Goal: Task Accomplishment & Management: Manage account settings

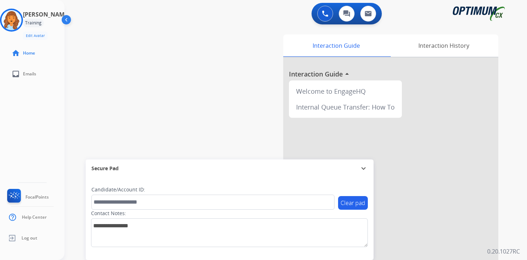
drag, startPoint x: 0, startPoint y: 0, endPoint x: 507, endPoint y: 245, distance: 562.7
click at [507, 245] on div "Interaction Guide Interaction History Interaction Guide arrow_drop_up Welcome t…" at bounding box center [380, 178] width 260 height 293
click at [524, 245] on div "0 Voice Interactions 0 Chat Interactions 0 Email Interactions swap_horiz Break …" at bounding box center [296, 130] width 463 height 260
click at [19, 20] on img at bounding box center [11, 20] width 20 height 20
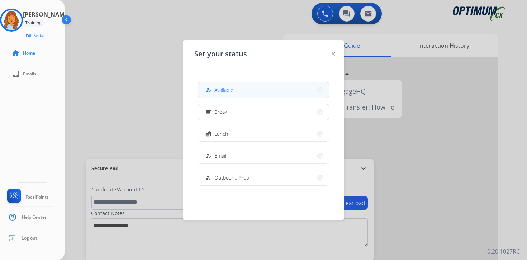
click at [236, 90] on button "how_to_reg Available" at bounding box center [263, 89] width 131 height 15
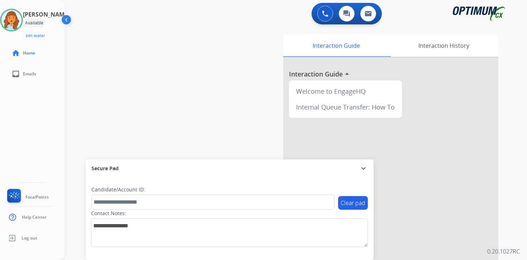
click at [506, 124] on div "Interaction Guide Interaction History Interaction Guide arrow_drop_up Welcome t…" at bounding box center [380, 178] width 260 height 293
click at [512, 246] on div "0 Voice Interactions 0 Chat Interactions 0 Email Interactions swap_horiz Break …" at bounding box center [296, 130] width 463 height 260
click at [521, 216] on div "0 Voice Interactions 0 Chat Interactions 0 Email Interactions swap_horiz Break …" at bounding box center [296, 130] width 463 height 260
click at [508, 208] on div "Interaction Guide Interaction History Interaction Guide arrow_drop_up Welcome t…" at bounding box center [380, 178] width 260 height 293
click at [514, 208] on div "0 Voice Interactions 0 Chat Interactions 0 Email Interactions swap_horiz Break …" at bounding box center [296, 130] width 463 height 260
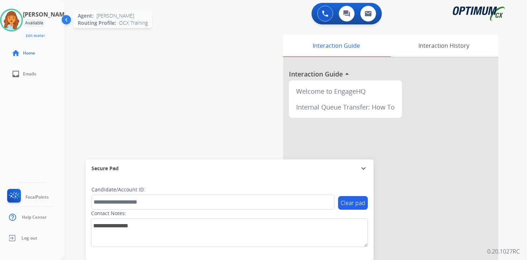
click at [17, 18] on img at bounding box center [11, 20] width 20 height 20
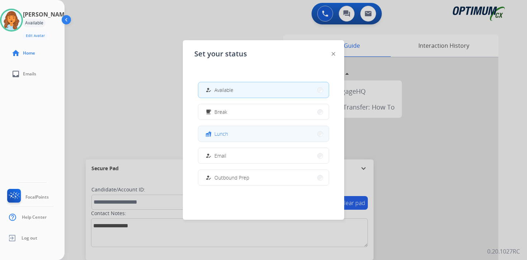
click at [222, 128] on button "fastfood Lunch" at bounding box center [263, 133] width 131 height 15
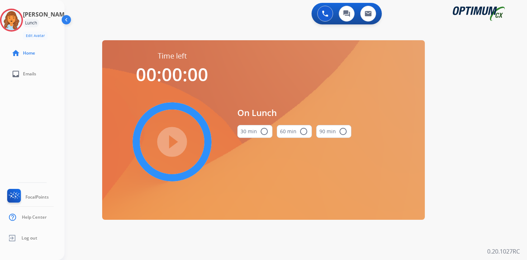
click at [501, 123] on div "0 Voice Interactions 0 Chat Interactions 0 Email Interactions swap_horiz Break …" at bounding box center [296, 130] width 463 height 260
click at [17, 18] on img at bounding box center [11, 20] width 20 height 20
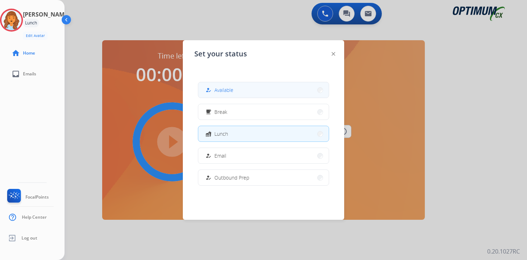
click at [217, 90] on span "Available" at bounding box center [224, 90] width 19 height 8
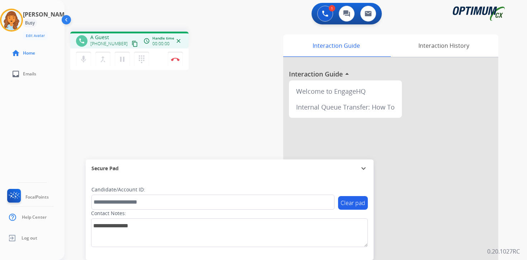
click at [507, 194] on div "Interaction Guide Interaction History Interaction Guide arrow_drop_up Welcome t…" at bounding box center [380, 178] width 260 height 293
click at [131, 47] on button "content_copy" at bounding box center [135, 43] width 9 height 9
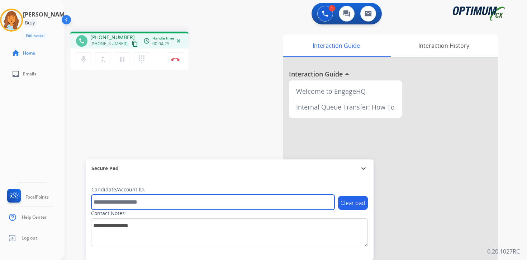
click at [113, 203] on input "text" at bounding box center [212, 201] width 243 height 15
type input "*******"
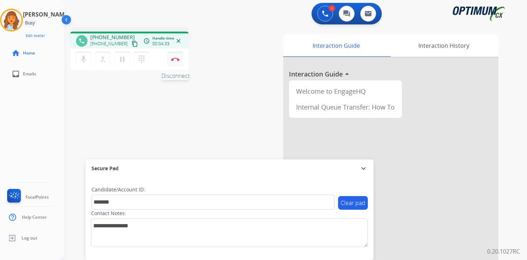
click at [179, 55] on button "Disconnect" at bounding box center [175, 59] width 15 height 15
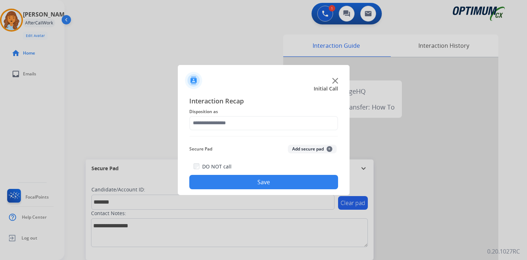
click at [328, 147] on span "+" at bounding box center [330, 149] width 6 height 6
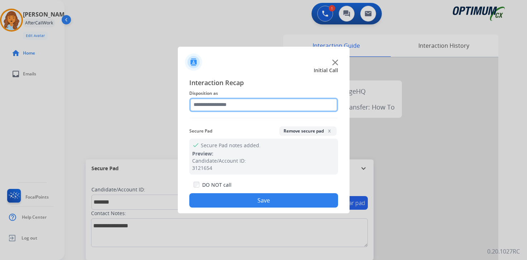
click at [211, 104] on input "text" at bounding box center [263, 105] width 149 height 14
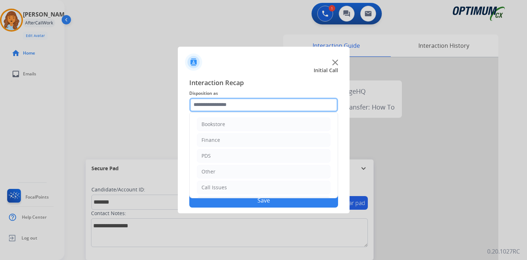
scroll to position [49, 0]
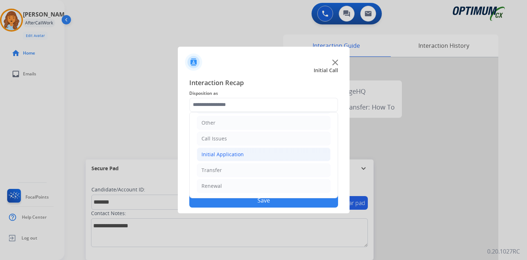
click at [207, 156] on div "Initial Application" at bounding box center [223, 154] width 42 height 7
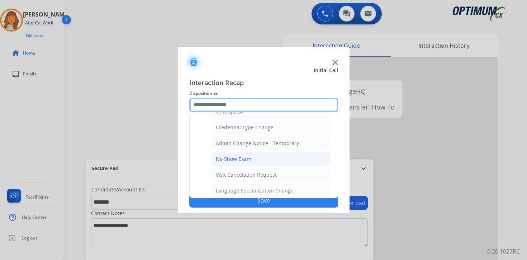
scroll to position [408, 0]
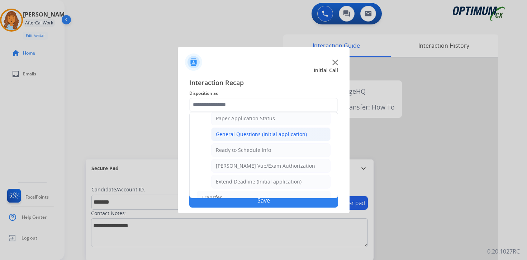
click at [226, 134] on div "General Questions (Initial application)" at bounding box center [261, 134] width 91 height 7
type input "**********"
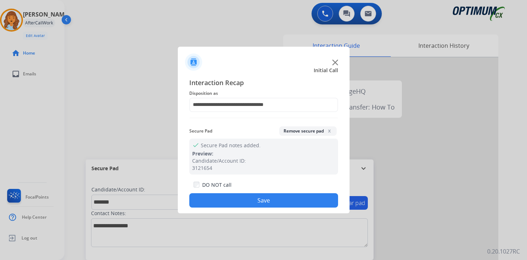
click at [225, 197] on button "Save" at bounding box center [263, 200] width 149 height 14
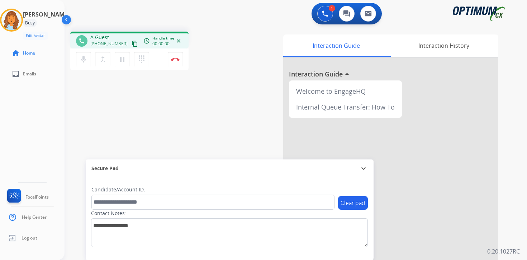
drag, startPoint x: 511, startPoint y: 218, endPoint x: 501, endPoint y: 217, distance: 9.7
click at [511, 218] on div "1 Voice Interactions 0 Chat Interactions 0 Email Interactions phone A Guest +13…" at bounding box center [296, 130] width 463 height 260
click at [132, 43] on mat-icon "content_copy" at bounding box center [135, 44] width 6 height 6
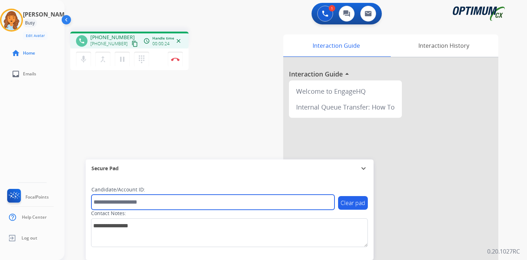
click at [105, 202] on input "text" at bounding box center [212, 201] width 243 height 15
type input "*******"
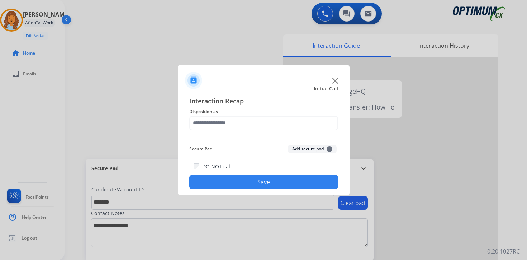
click at [410, 252] on div at bounding box center [263, 130] width 527 height 260
click at [330, 149] on span "+" at bounding box center [330, 149] width 6 height 6
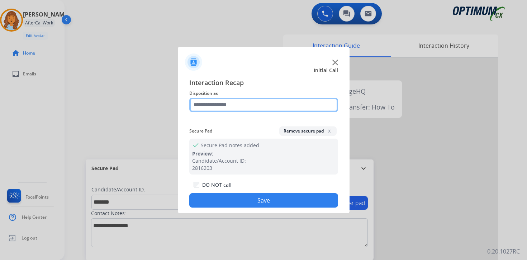
click at [235, 109] on input "text" at bounding box center [263, 105] width 149 height 14
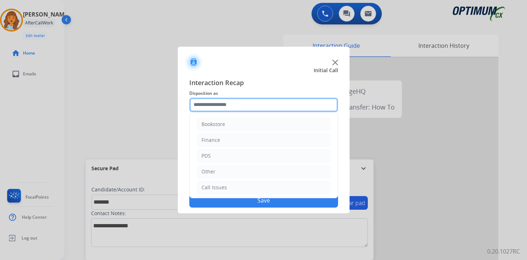
scroll to position [49, 0]
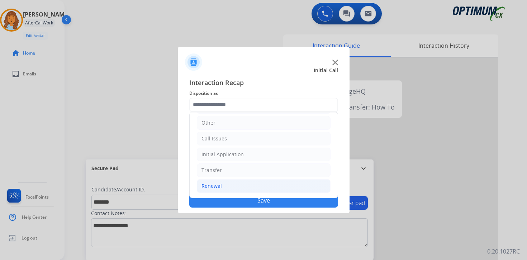
click at [222, 181] on li "Renewal" at bounding box center [264, 186] width 134 height 14
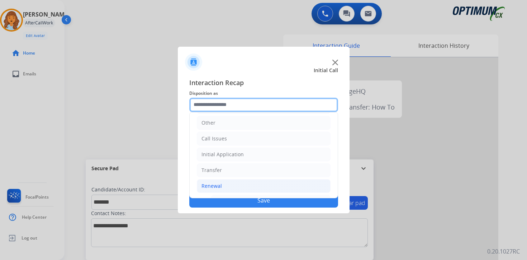
scroll to position [168, 0]
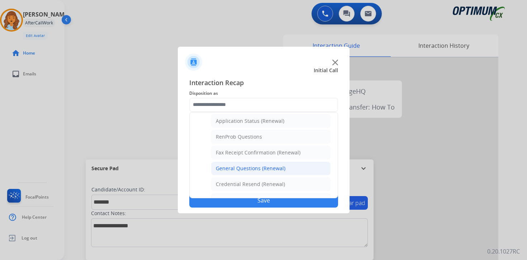
click at [230, 170] on div "General Questions (Renewal)" at bounding box center [251, 168] width 70 height 7
type input "**********"
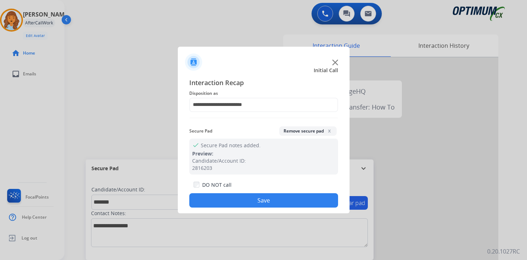
click at [234, 198] on button "Save" at bounding box center [263, 200] width 149 height 14
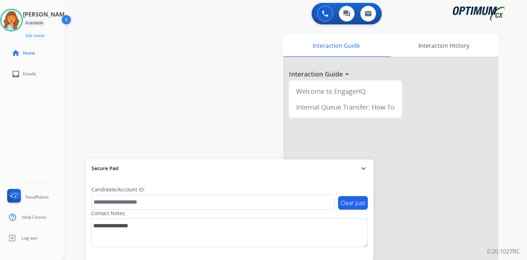
click at [516, 203] on div "0 Voice Interactions 0 Chat Interactions 0 Email Interactions swap_horiz Break …" at bounding box center [296, 130] width 463 height 260
click at [326, 17] on button at bounding box center [325, 14] width 16 height 16
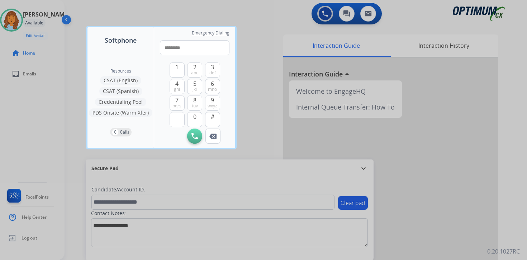
type input "**********"
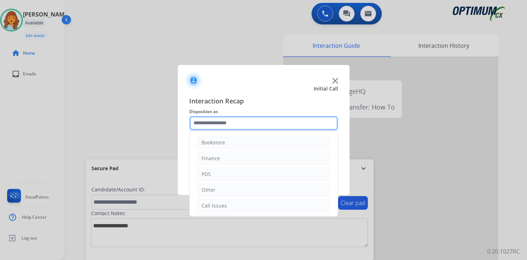
click at [253, 123] on input "text" at bounding box center [263, 123] width 149 height 14
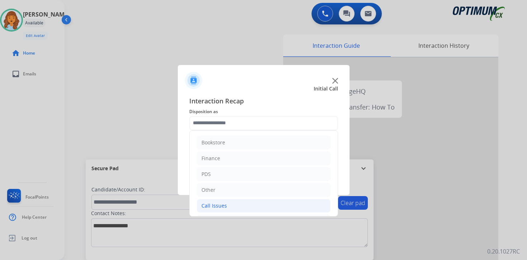
click at [215, 206] on div "Call Issues" at bounding box center [214, 205] width 25 height 7
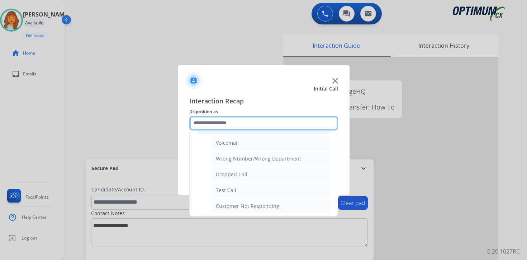
scroll to position [75, 0]
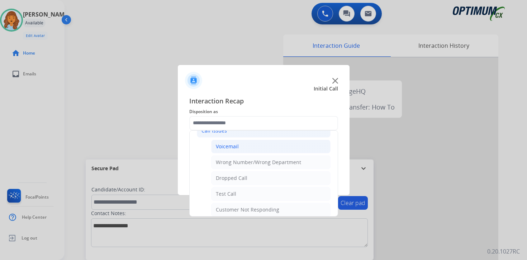
click at [268, 147] on li "Voicemail" at bounding box center [270, 147] width 119 height 14
type input "*********"
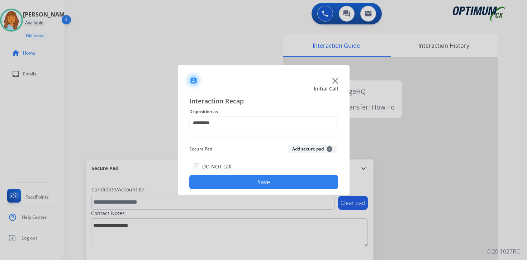
click at [265, 188] on button "Save" at bounding box center [263, 182] width 149 height 14
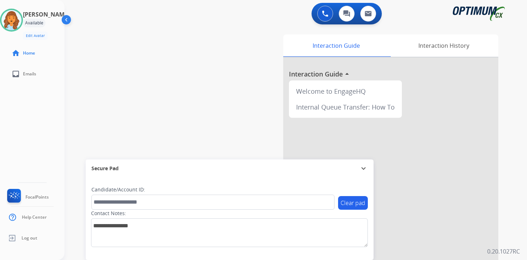
click at [517, 189] on div "0 Voice Interactions 0 Chat Interactions 0 Email Interactions swap_horiz Break …" at bounding box center [296, 130] width 463 height 260
click at [514, 231] on div "0 Voice Interactions 0 Chat Interactions 0 Email Interactions swap_horiz Break …" at bounding box center [296, 130] width 463 height 260
click at [505, 239] on div "Interaction Guide Interaction History Interaction Guide arrow_drop_up Welcome t…" at bounding box center [380, 178] width 260 height 293
click at [509, 195] on div "Interaction Guide Interaction History Interaction Guide arrow_drop_up Welcome t…" at bounding box center [380, 178] width 260 height 293
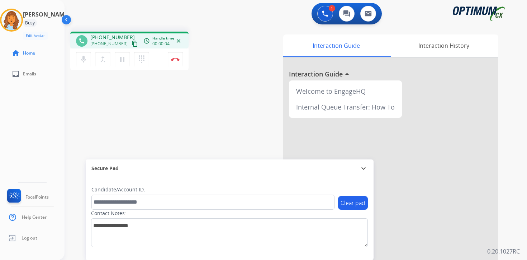
click at [132, 44] on mat-icon "content_copy" at bounding box center [135, 44] width 6 height 6
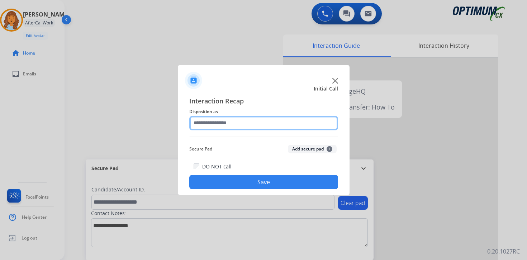
click at [244, 121] on input "text" at bounding box center [263, 123] width 149 height 14
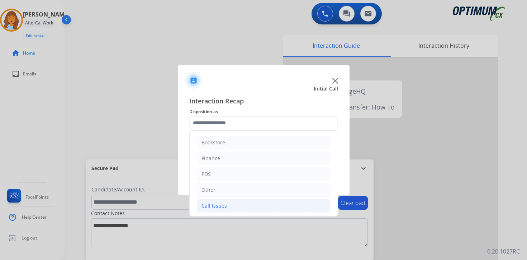
click at [237, 205] on li "Call Issues" at bounding box center [264, 206] width 134 height 14
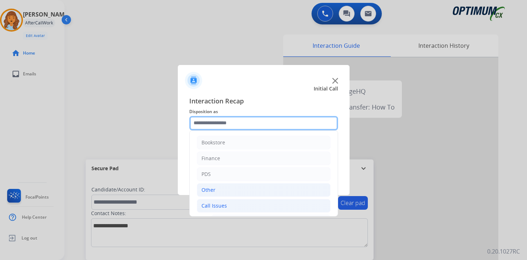
scroll to position [119, 0]
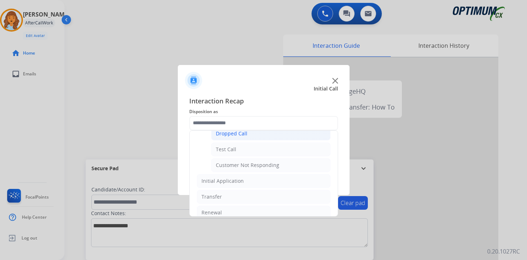
click at [245, 135] on div "Dropped Call" at bounding box center [232, 133] width 32 height 7
type input "**********"
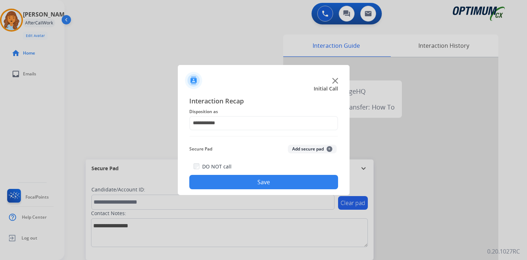
click at [258, 182] on button "Save" at bounding box center [263, 182] width 149 height 14
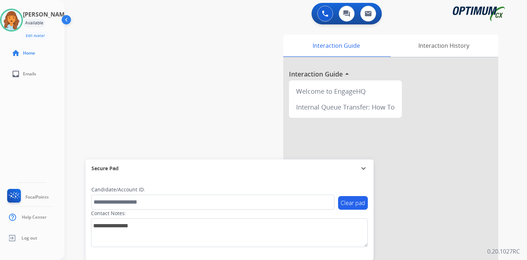
click at [501, 184] on div "Interaction Guide Interaction History Interaction Guide arrow_drop_up Welcome t…" at bounding box center [380, 178] width 260 height 293
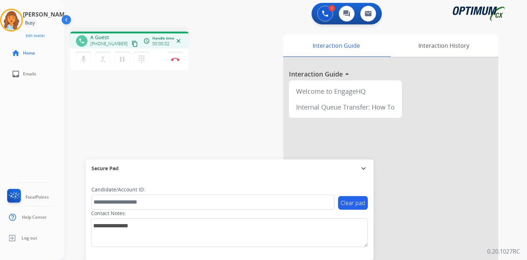
click at [132, 43] on mat-icon "content_copy" at bounding box center [135, 44] width 6 height 6
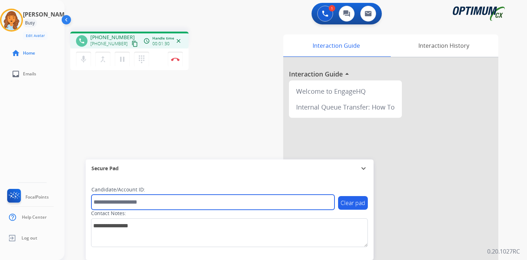
click at [133, 205] on input "text" at bounding box center [212, 201] width 243 height 15
type input "****"
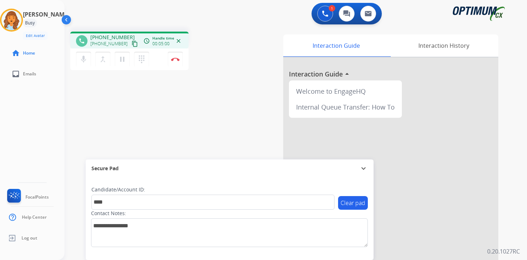
click at [504, 243] on div "Interaction Guide Interaction History Interaction Guide arrow_drop_up Welcome t…" at bounding box center [380, 178] width 260 height 293
click at [178, 63] on button "Disconnect" at bounding box center [175, 59] width 15 height 15
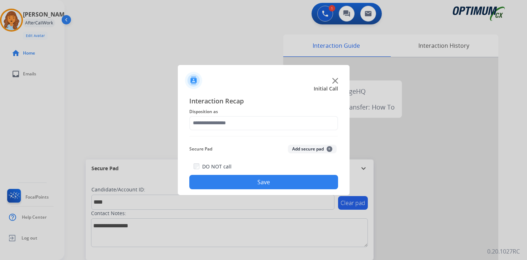
click at [326, 152] on button "Add secure pad +" at bounding box center [312, 149] width 49 height 9
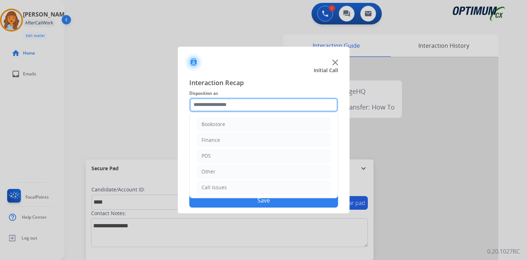
click at [199, 100] on input "text" at bounding box center [263, 105] width 149 height 14
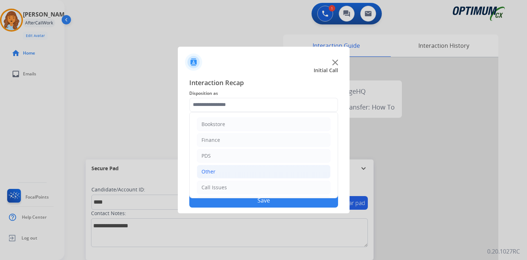
click at [209, 174] on div "Other" at bounding box center [209, 171] width 14 height 7
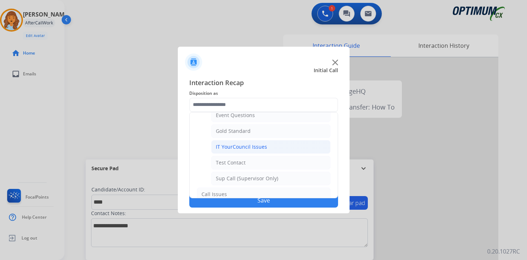
click at [219, 149] on div "IT YourCouncil Issues" at bounding box center [241, 146] width 51 height 7
type input "**********"
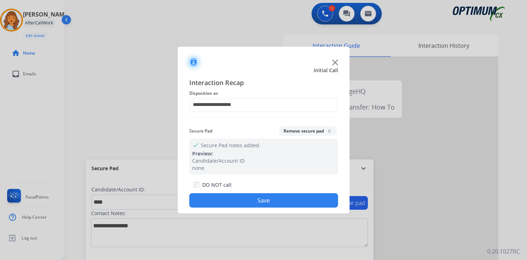
click at [228, 198] on button "Save" at bounding box center [263, 200] width 149 height 14
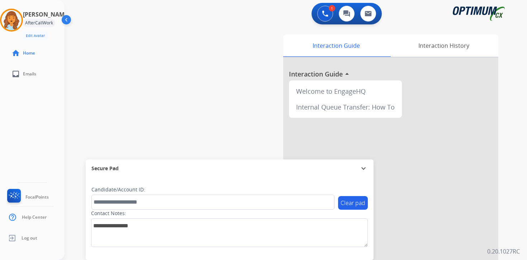
click at [513, 175] on div "1 Voice Interactions 0 Chat Interactions 0 Email Interactions swap_horiz Break …" at bounding box center [296, 130] width 463 height 260
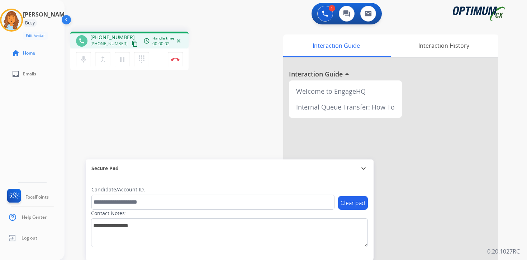
click at [132, 45] on mat-icon "content_copy" at bounding box center [135, 44] width 6 height 6
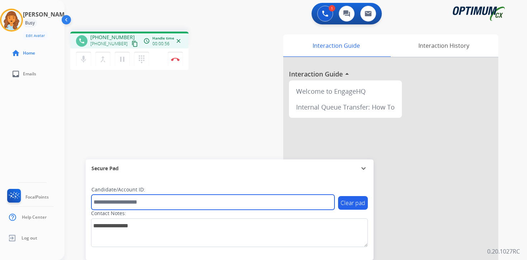
click at [110, 198] on input "text" at bounding box center [212, 201] width 243 height 15
click at [111, 200] on input "text" at bounding box center [212, 201] width 243 height 15
type input "*******"
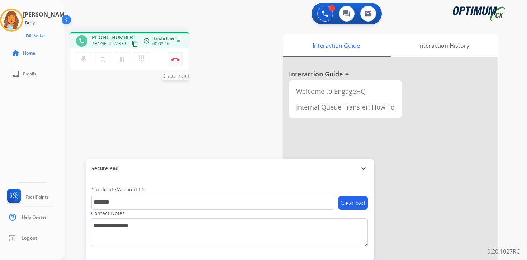
click at [177, 62] on button "Disconnect" at bounding box center [175, 59] width 15 height 15
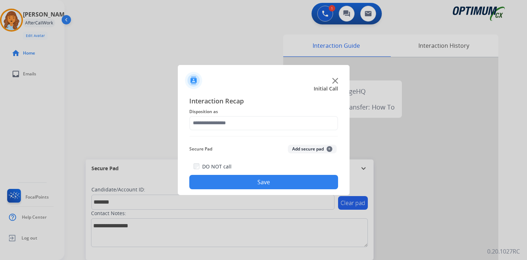
click at [332, 146] on button "Add secure pad +" at bounding box center [312, 149] width 49 height 9
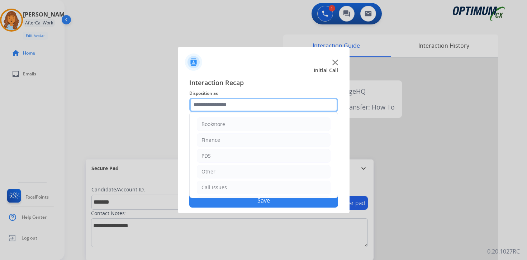
click at [240, 108] on input "text" at bounding box center [263, 105] width 149 height 14
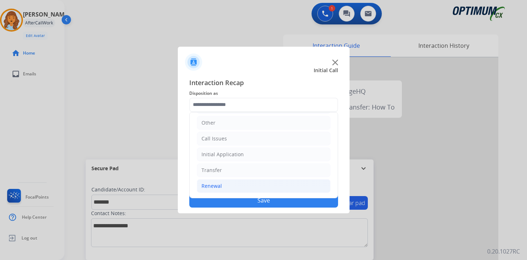
click at [230, 187] on li "Renewal" at bounding box center [264, 186] width 134 height 14
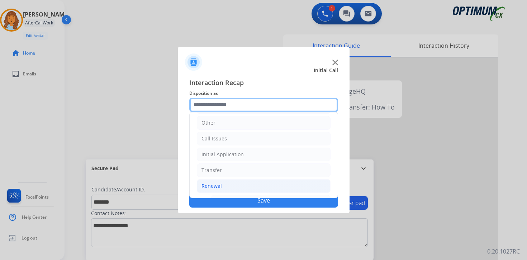
scroll to position [168, 0]
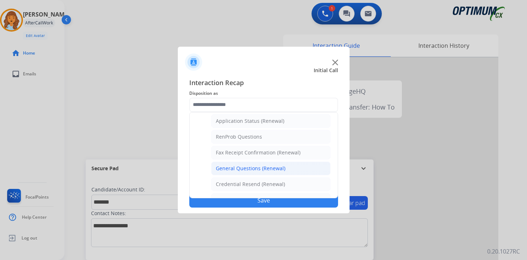
click at [238, 168] on div "General Questions (Renewal)" at bounding box center [251, 168] width 70 height 7
type input "**********"
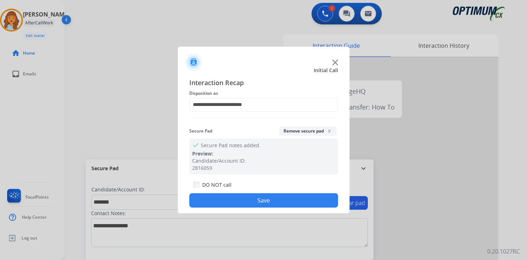
click at [241, 199] on button "Save" at bounding box center [263, 200] width 149 height 14
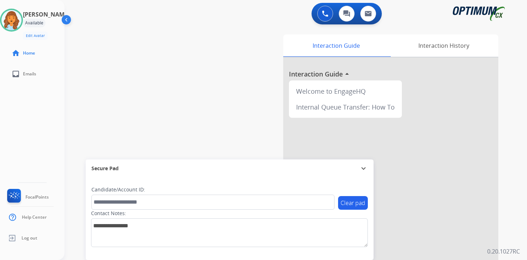
click at [517, 222] on div "0 Voice Interactions 0 Chat Interactions 0 Email Interactions swap_horiz Break …" at bounding box center [296, 130] width 463 height 260
click at [504, 230] on div "Interaction Guide Interaction History Interaction Guide arrow_drop_up Welcome t…" at bounding box center [380, 178] width 260 height 293
click at [507, 217] on div "Interaction Guide Interaction History Interaction Guide arrow_drop_up Welcome t…" at bounding box center [380, 178] width 260 height 293
click at [19, 25] on img at bounding box center [11, 20] width 20 height 20
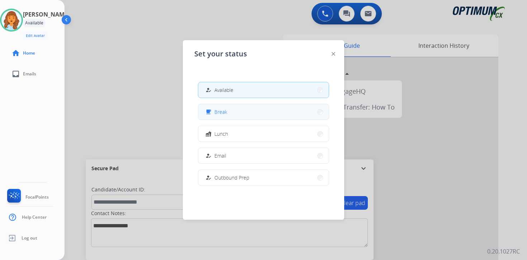
click at [221, 115] on span "Break" at bounding box center [221, 112] width 13 height 8
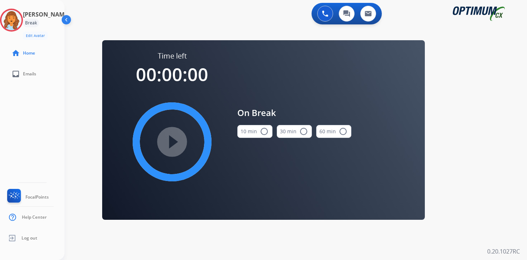
click at [485, 188] on div "0 Voice Interactions 0 Chat Interactions 0 Email Interactions swap_horiz Break …" at bounding box center [296, 130] width 463 height 260
click at [17, 22] on img at bounding box center [11, 20] width 20 height 20
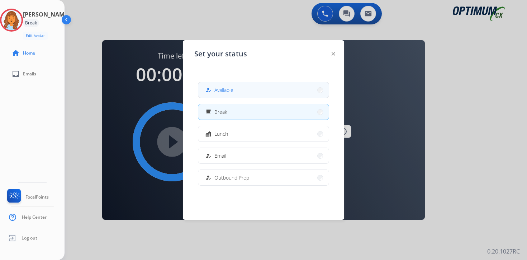
click at [214, 86] on div "how_to_reg" at bounding box center [209, 90] width 10 height 9
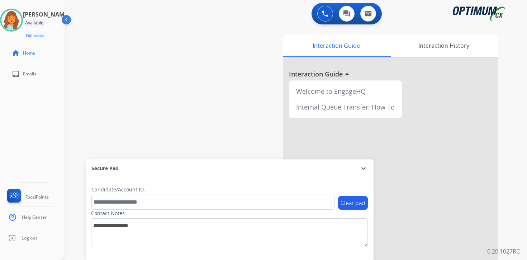
click at [508, 237] on div "Interaction Guide Interaction History Interaction Guide arrow_drop_up Welcome t…" at bounding box center [380, 178] width 260 height 293
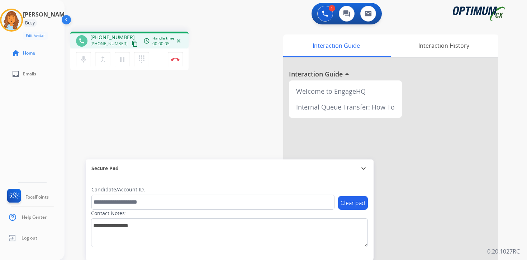
click at [132, 45] on mat-icon "content_copy" at bounding box center [135, 44] width 6 height 6
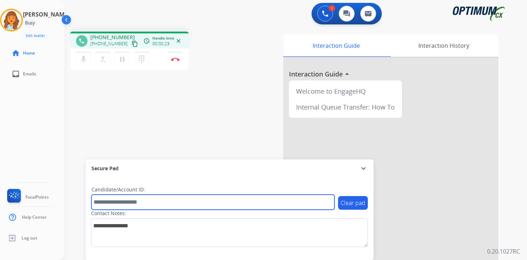
click at [142, 198] on input "text" at bounding box center [212, 201] width 243 height 15
type input "*******"
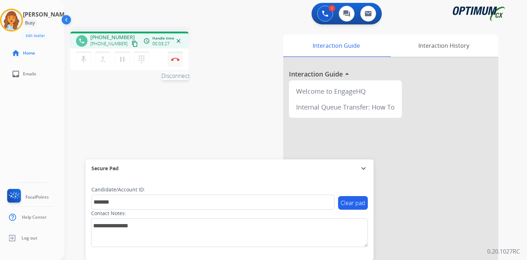
click at [176, 64] on button "Disconnect" at bounding box center [175, 59] width 15 height 15
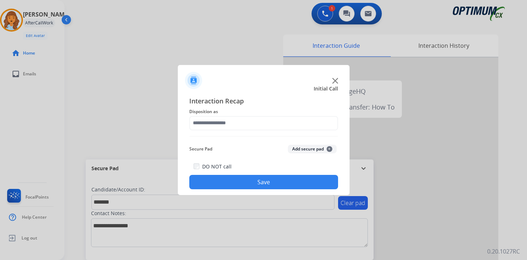
click at [328, 149] on span "+" at bounding box center [330, 149] width 6 height 6
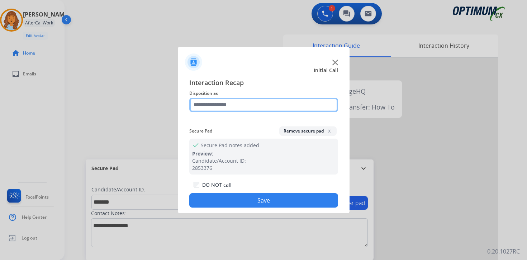
click at [214, 100] on input "text" at bounding box center [263, 105] width 149 height 14
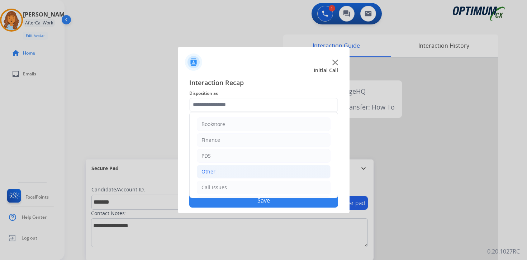
click at [211, 176] on li "Other" at bounding box center [264, 172] width 134 height 14
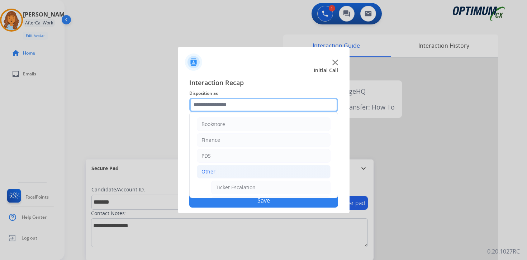
scroll to position [119, 0]
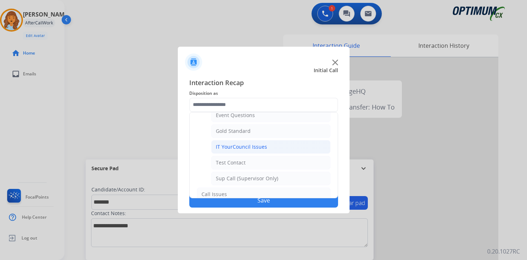
click at [217, 145] on div "IT YourCouncil Issues" at bounding box center [241, 146] width 51 height 7
type input "**********"
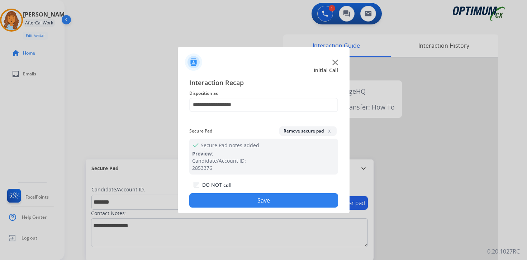
click at [218, 195] on button "Save" at bounding box center [263, 200] width 149 height 14
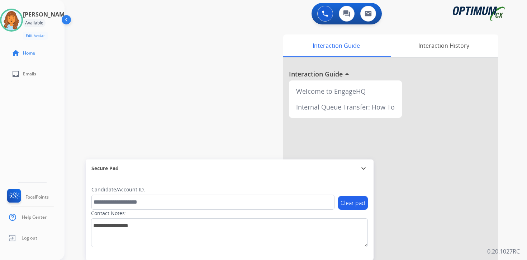
click at [515, 227] on div "0 Voice Interactions 0 Chat Interactions 0 Email Interactions swap_horiz Break …" at bounding box center [296, 130] width 463 height 260
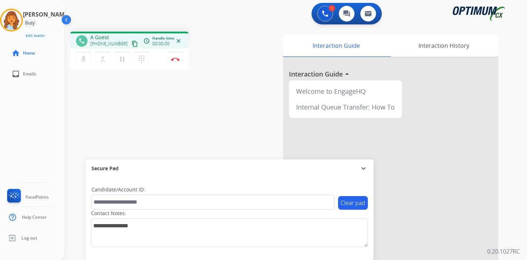
click at [132, 45] on mat-icon "content_copy" at bounding box center [135, 44] width 6 height 6
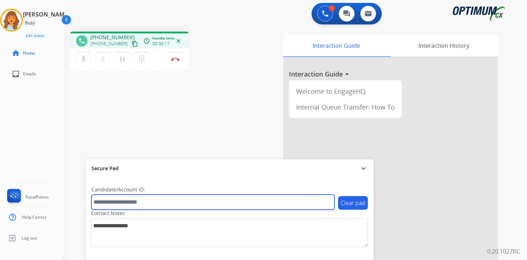
click at [114, 201] on input "text" at bounding box center [212, 201] width 243 height 15
type input "*******"
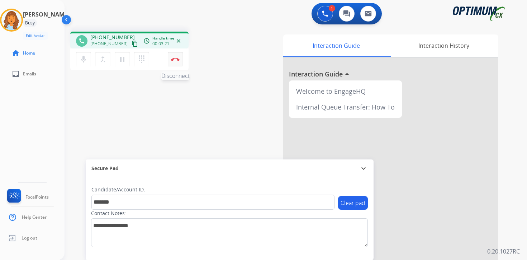
click at [179, 57] on button "Disconnect" at bounding box center [175, 59] width 15 height 15
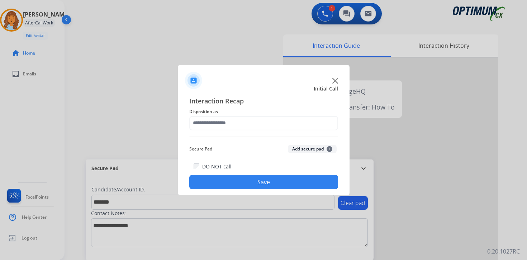
click at [312, 149] on button "Add secure pad +" at bounding box center [312, 149] width 49 height 9
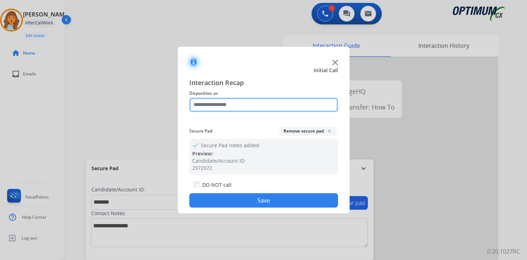
click at [229, 107] on input "text" at bounding box center [263, 105] width 149 height 14
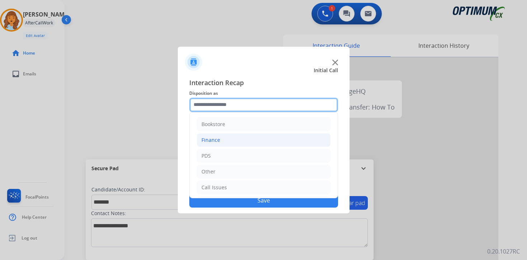
scroll to position [49, 0]
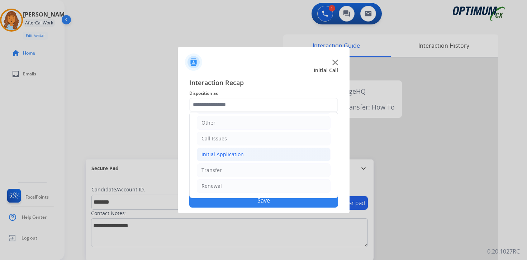
click at [215, 155] on div "Initial Application" at bounding box center [223, 154] width 42 height 7
click at [223, 169] on div "Credential Resend (Initial application)" at bounding box center [261, 169] width 91 height 7
type input "**********"
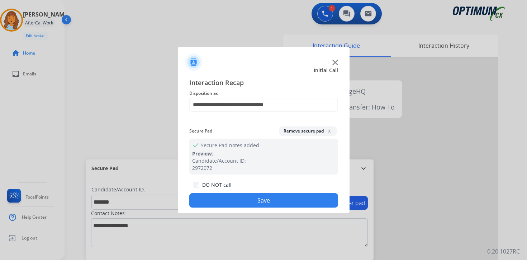
click at [223, 198] on button "Save" at bounding box center [263, 200] width 149 height 14
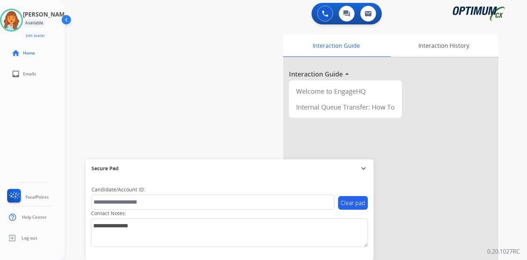
click at [510, 201] on div "Interaction Guide Interaction History Interaction Guide arrow_drop_up Welcome t…" at bounding box center [380, 178] width 260 height 293
click at [505, 210] on div "Interaction Guide Interaction History Interaction Guide arrow_drop_up Welcome t…" at bounding box center [380, 178] width 260 height 293
click at [518, 221] on div "0 Voice Interactions 0 Chat Interactions 0 Email Interactions swap_horiz Break …" at bounding box center [296, 130] width 463 height 260
click at [13, 18] on img at bounding box center [11, 20] width 20 height 20
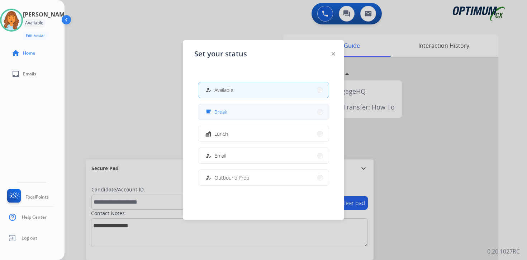
click at [232, 111] on button "free_breakfast Break" at bounding box center [263, 111] width 131 height 15
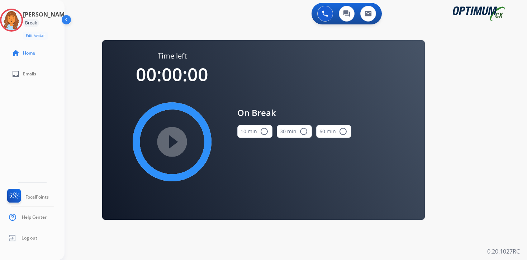
click at [497, 161] on div "0 Voice Interactions 0 Chat Interactions 0 Email Interactions swap_horiz Break …" at bounding box center [296, 130] width 463 height 260
click at [20, 18] on img at bounding box center [11, 20] width 20 height 20
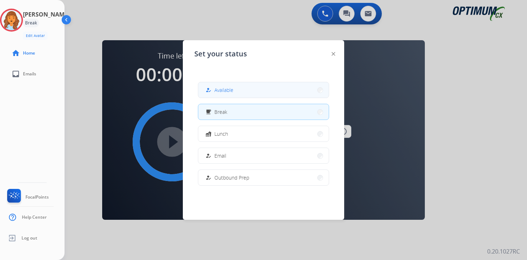
click at [217, 85] on button "how_to_reg Available" at bounding box center [263, 89] width 131 height 15
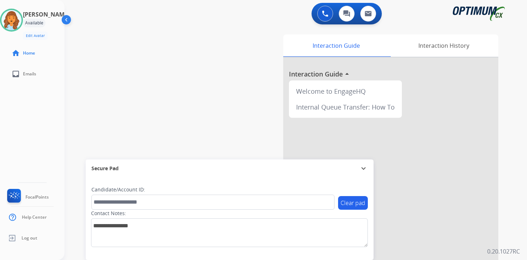
click at [515, 229] on div "0 Voice Interactions 0 Chat Interactions 0 Email Interactions swap_horiz Break …" at bounding box center [296, 130] width 463 height 260
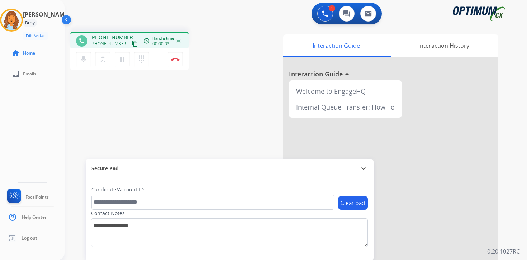
click at [132, 45] on mat-icon "content_copy" at bounding box center [135, 44] width 6 height 6
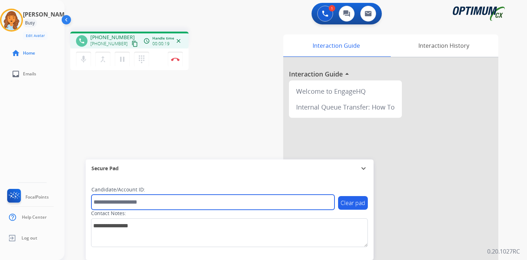
click at [99, 202] on input "text" at bounding box center [212, 201] width 243 height 15
type input "*******"
click at [145, 203] on input "*******" at bounding box center [212, 201] width 243 height 15
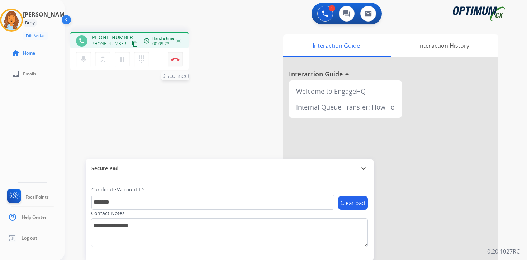
click at [178, 63] on button "Disconnect" at bounding box center [175, 59] width 15 height 15
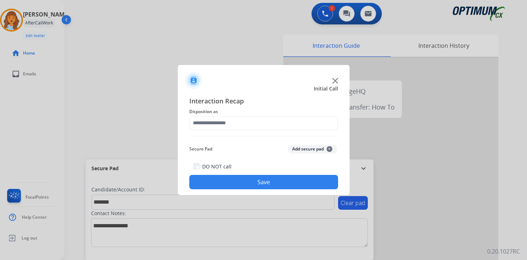
click at [328, 144] on div "Secure Pad Add secure pad +" at bounding box center [263, 149] width 149 height 14
click at [325, 148] on button "Add secure pad +" at bounding box center [312, 149] width 49 height 9
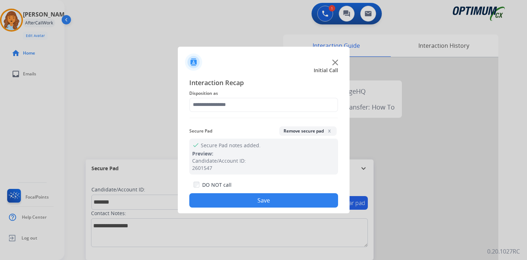
click at [188, 97] on div "Interaction Recap Disposition as Secure Pad Remove secure pad x check Secure Pa…" at bounding box center [264, 143] width 172 height 142
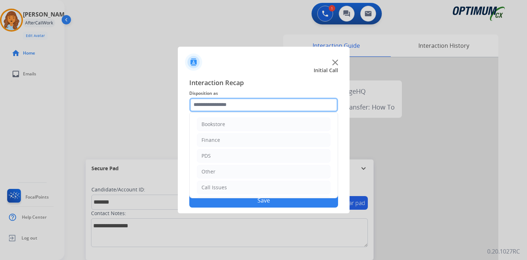
click at [202, 109] on input "text" at bounding box center [263, 105] width 149 height 14
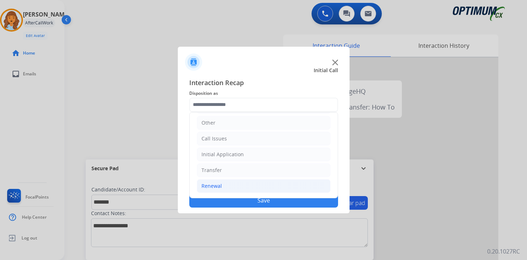
click at [213, 186] on div "Renewal" at bounding box center [212, 185] width 20 height 7
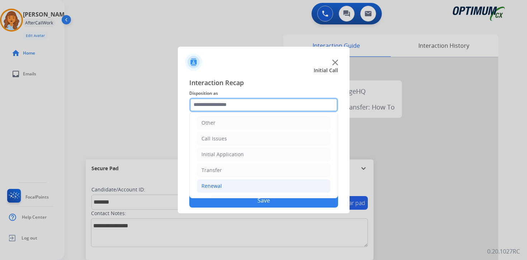
scroll to position [168, 0]
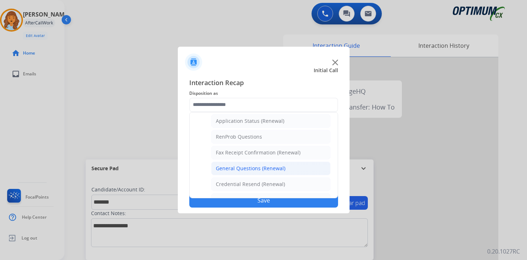
click at [218, 167] on div "General Questions (Renewal)" at bounding box center [251, 168] width 70 height 7
type input "**********"
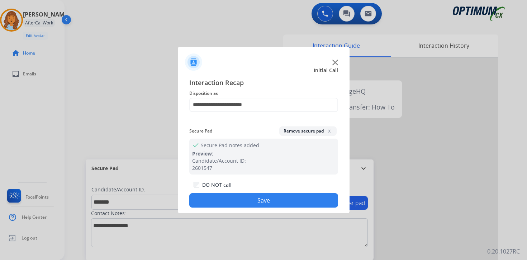
click at [220, 191] on div "DO NOT call Save" at bounding box center [263, 193] width 149 height 27
click at [220, 196] on button "Save" at bounding box center [263, 200] width 149 height 14
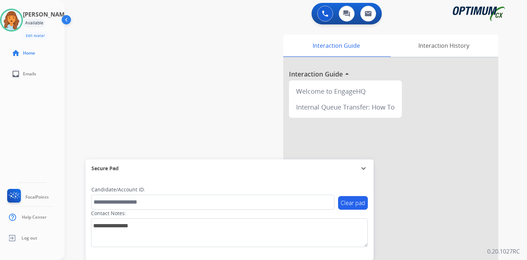
click at [520, 194] on div "0 Voice Interactions 0 Chat Interactions 0 Email Interactions swap_horiz Break …" at bounding box center [296, 130] width 463 height 260
click at [516, 231] on div "0 Voice Interactions 0 Chat Interactions 0 Email Interactions swap_horiz Break …" at bounding box center [296, 130] width 463 height 260
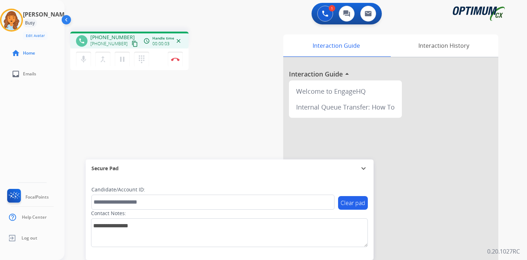
click at [132, 44] on mat-icon "content_copy" at bounding box center [135, 44] width 6 height 6
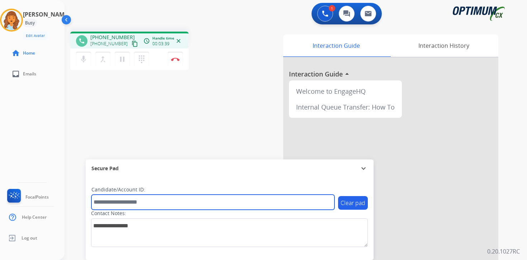
click at [125, 201] on input "text" at bounding box center [212, 201] width 243 height 15
type input "*******"
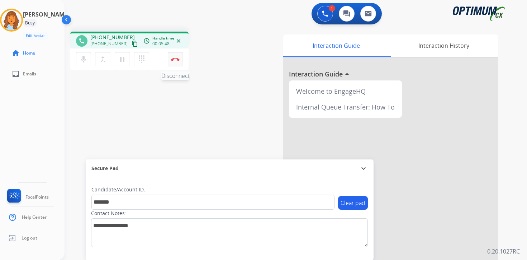
click at [176, 62] on button "Disconnect" at bounding box center [175, 59] width 15 height 15
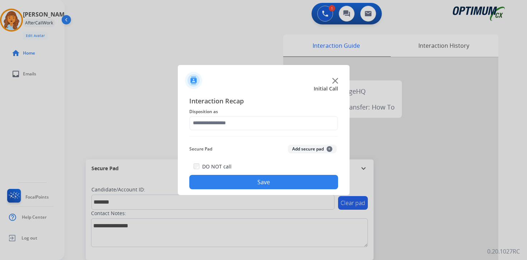
click at [331, 153] on button "Add secure pad +" at bounding box center [312, 149] width 49 height 9
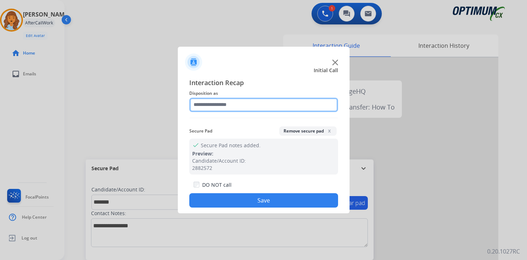
click at [206, 110] on input "text" at bounding box center [263, 105] width 149 height 14
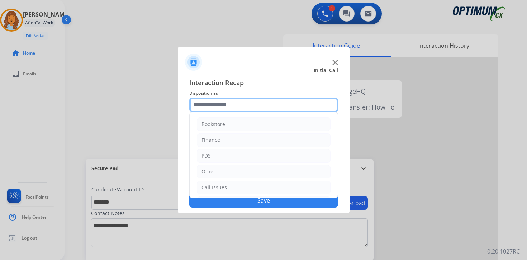
scroll to position [49, 0]
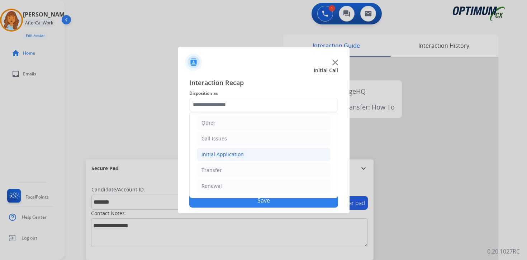
click at [217, 154] on div "Initial Application" at bounding box center [223, 154] width 42 height 7
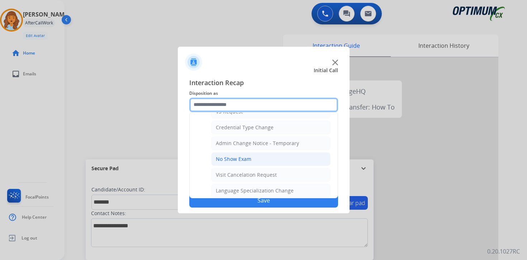
scroll to position [408, 0]
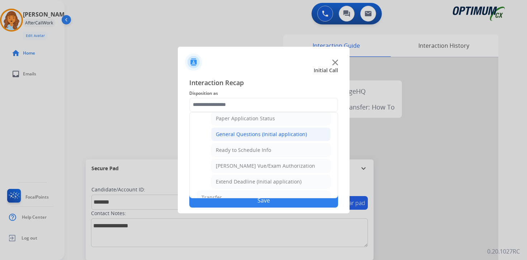
click at [223, 132] on div "General Questions (Initial application)" at bounding box center [261, 134] width 91 height 7
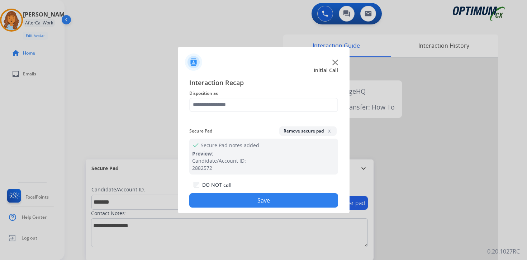
type input "**********"
click at [220, 206] on button "Save" at bounding box center [263, 200] width 149 height 14
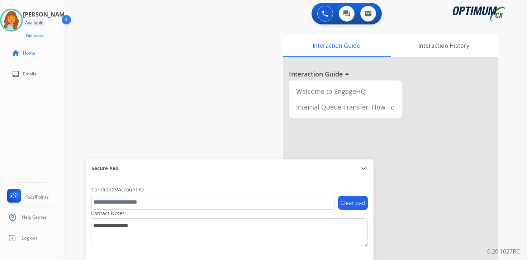
drag, startPoint x: 508, startPoint y: 246, endPoint x: 500, endPoint y: 245, distance: 7.9
click at [508, 246] on div "Interaction Guide Interaction History Interaction Guide arrow_drop_up Welcome t…" at bounding box center [380, 178] width 260 height 293
click at [515, 203] on div "0 Voice Interactions 0 Chat Interactions 0 Email Interactions swap_horiz Break …" at bounding box center [296, 130] width 463 height 260
click at [513, 221] on div "0 Voice Interactions 0 Chat Interactions 0 Email Interactions swap_horiz Break …" at bounding box center [296, 130] width 463 height 260
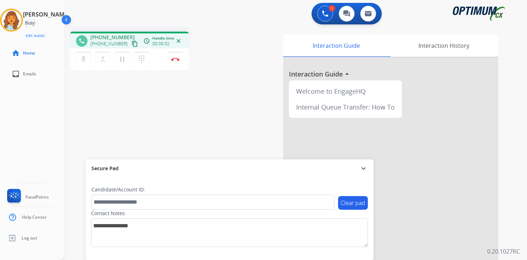
click at [132, 46] on mat-icon "content_copy" at bounding box center [135, 44] width 6 height 6
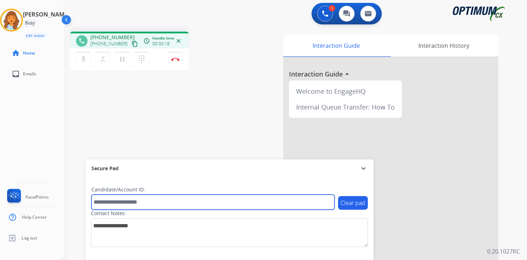
click at [118, 200] on input "text" at bounding box center [212, 201] width 243 height 15
type input "*********"
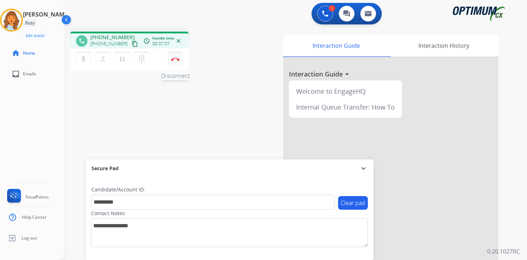
click at [176, 62] on button "Disconnect" at bounding box center [175, 59] width 15 height 15
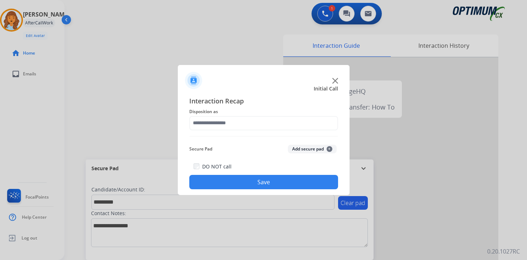
click at [317, 147] on button "Add secure pad +" at bounding box center [312, 149] width 49 height 9
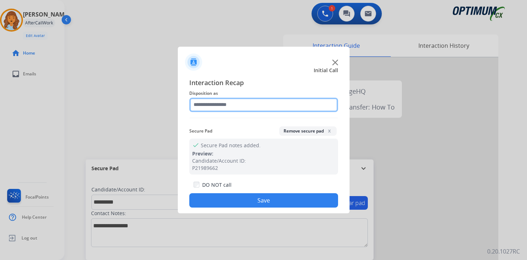
click at [239, 111] on input "text" at bounding box center [263, 105] width 149 height 14
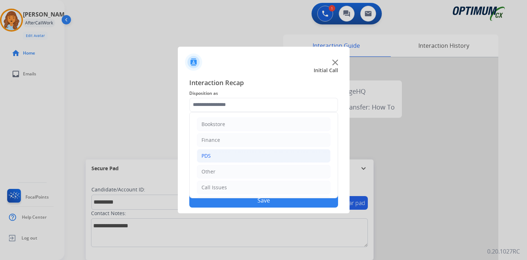
click at [223, 154] on li "PDS" at bounding box center [264, 156] width 134 height 14
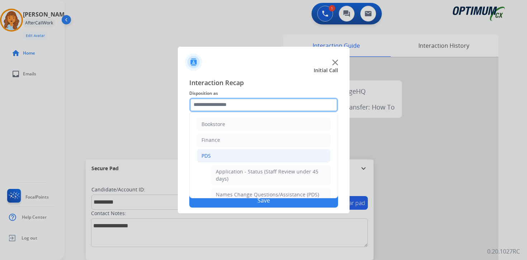
scroll to position [119, 0]
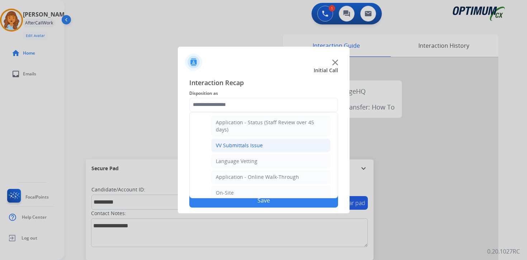
click at [223, 144] on div "VV Submittals Issue" at bounding box center [239, 145] width 47 height 7
type input "**********"
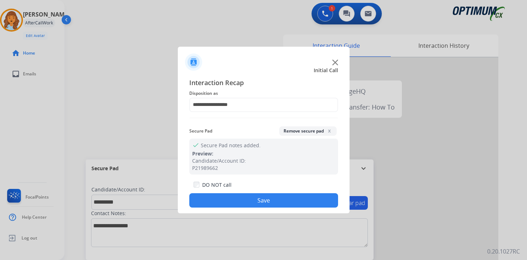
click at [227, 197] on button "Save" at bounding box center [263, 200] width 149 height 14
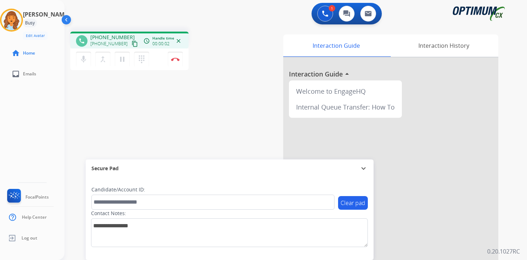
click at [132, 43] on mat-icon "content_copy" at bounding box center [135, 44] width 6 height 6
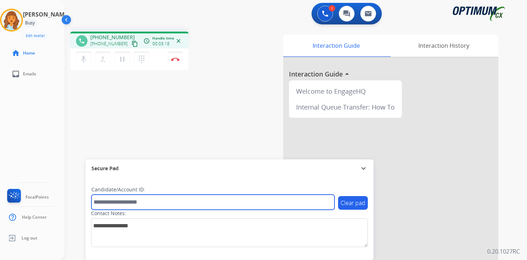
click at [124, 201] on input "text" at bounding box center [212, 201] width 243 height 15
type input "*******"
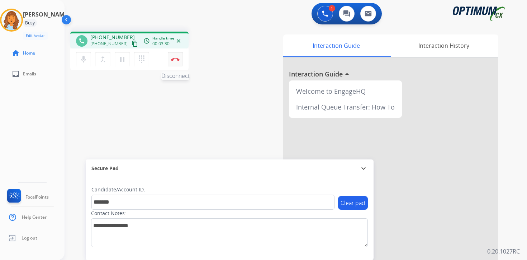
click at [176, 58] on img at bounding box center [175, 59] width 9 height 4
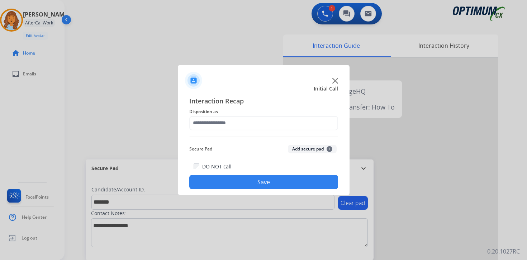
click at [313, 149] on button "Add secure pad +" at bounding box center [312, 149] width 49 height 9
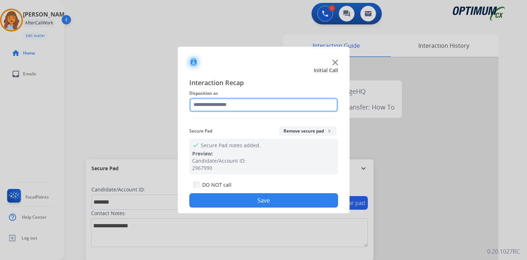
click at [240, 101] on input "text" at bounding box center [263, 105] width 149 height 14
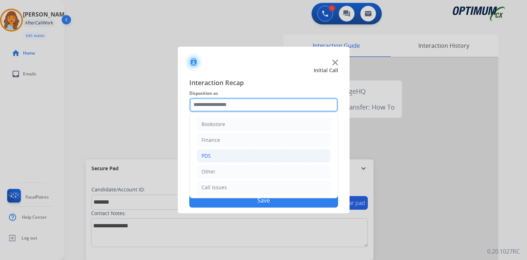
scroll to position [49, 0]
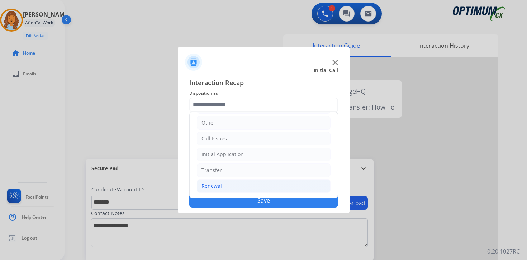
click at [215, 187] on div "Renewal" at bounding box center [212, 185] width 20 height 7
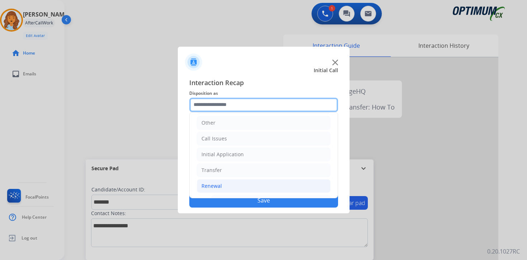
scroll to position [168, 0]
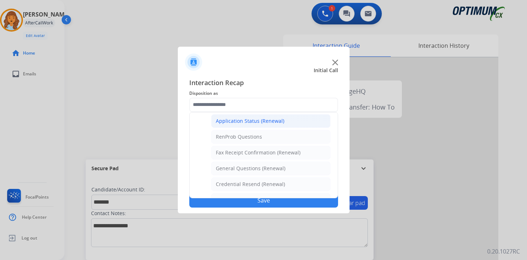
click at [229, 120] on div "Application Status (Renewal)" at bounding box center [250, 120] width 69 height 7
type input "**********"
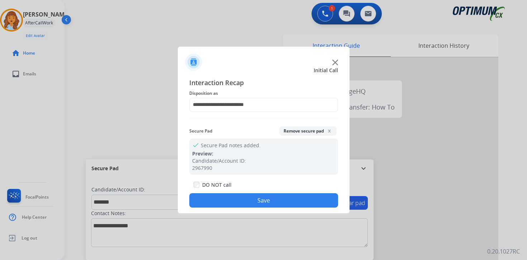
click at [234, 204] on button "Save" at bounding box center [263, 200] width 149 height 14
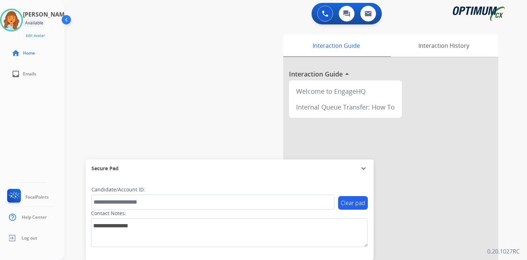
click at [516, 152] on div "0 Voice Interactions 0 Chat Interactions 0 Email Interactions swap_horiz Break …" at bounding box center [296, 130] width 463 height 260
click at [508, 225] on div "Interaction Guide Interaction History Interaction Guide arrow_drop_up Welcome t…" at bounding box center [380, 178] width 260 height 293
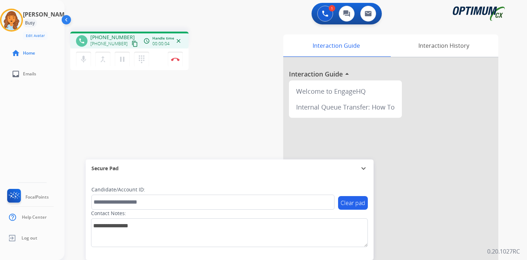
click at [131, 48] on button "content_copy" at bounding box center [135, 43] width 9 height 9
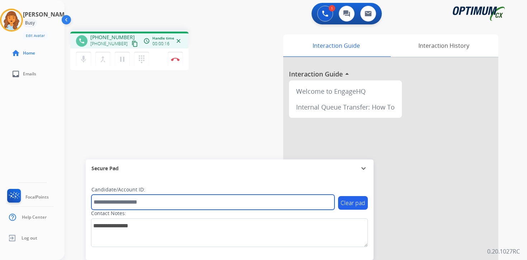
click at [123, 202] on input "text" at bounding box center [212, 201] width 243 height 15
type input "*******"
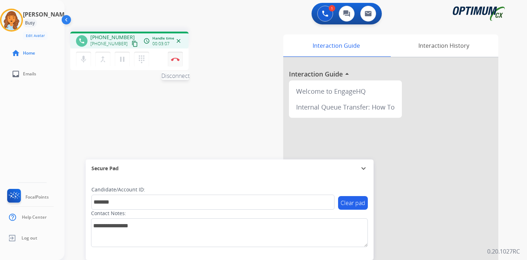
click at [179, 62] on button "Disconnect" at bounding box center [175, 59] width 15 height 15
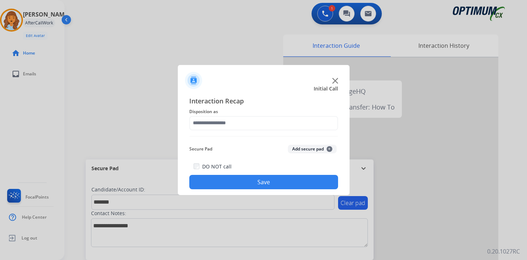
click at [326, 150] on button "Add secure pad +" at bounding box center [312, 149] width 49 height 9
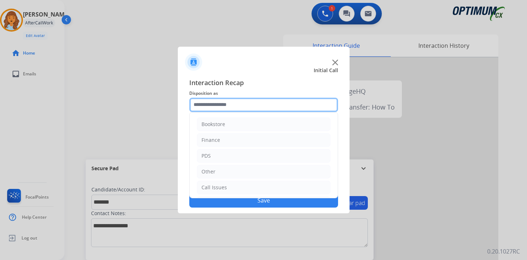
click at [235, 105] on input "text" at bounding box center [263, 105] width 149 height 14
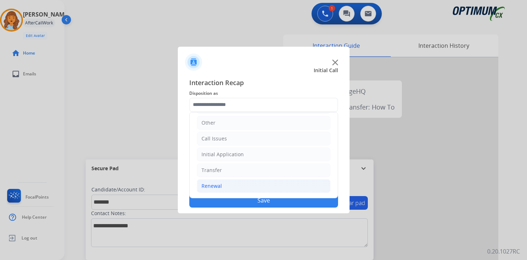
click at [229, 188] on li "Renewal" at bounding box center [264, 186] width 134 height 14
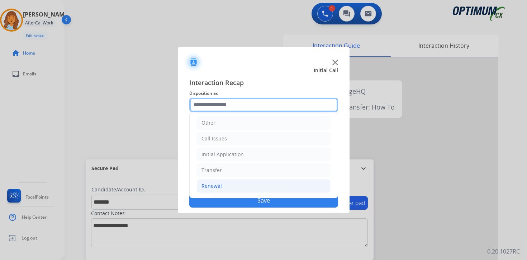
scroll to position [168, 0]
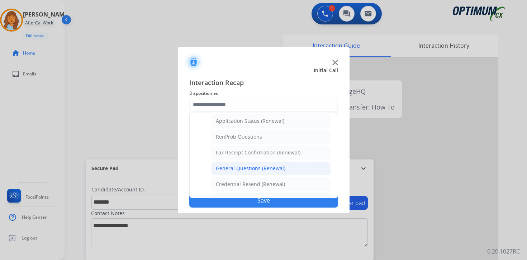
click at [237, 173] on li "General Questions (Renewal)" at bounding box center [270, 168] width 119 height 14
type input "**********"
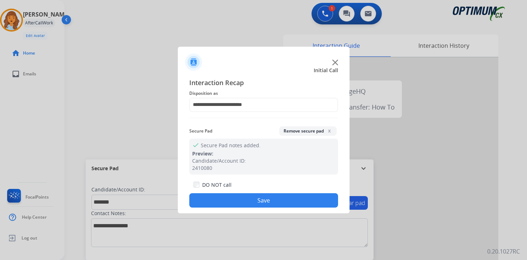
click at [242, 201] on button "Save" at bounding box center [263, 200] width 149 height 14
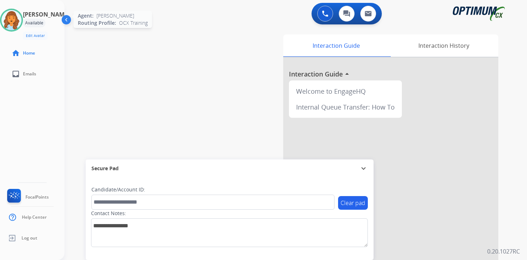
click at [18, 23] on img at bounding box center [11, 20] width 20 height 20
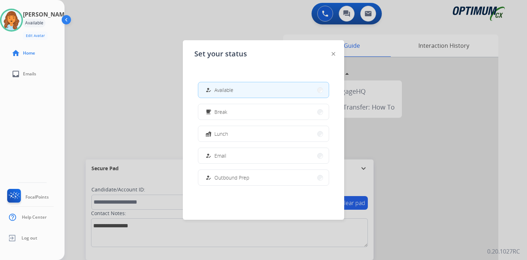
scroll to position [179, 0]
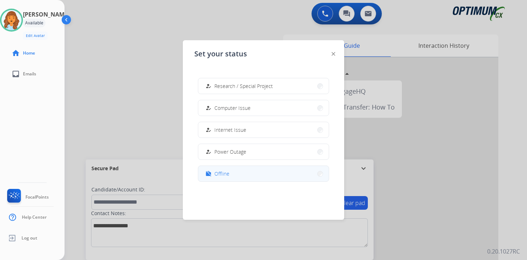
click at [229, 172] on span "Offline" at bounding box center [222, 174] width 15 height 8
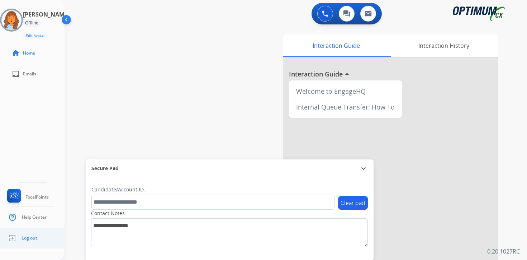
click at [39, 239] on ul "Log out" at bounding box center [32, 237] width 65 height 21
click at [39, 240] on ul "Log out" at bounding box center [32, 237] width 65 height 21
click at [23, 239] on span "Log out" at bounding box center [30, 238] width 16 height 6
